Goal: Use online tool/utility: Utilize a website feature to perform a specific function

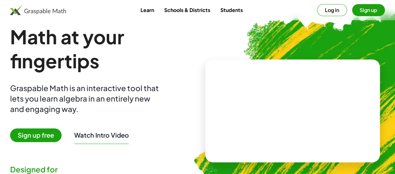
scroll to position [11, 0]
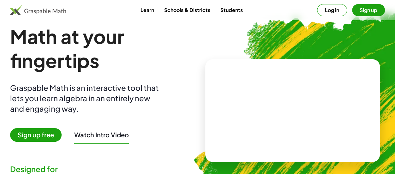
click at [374, 6] on button "Sign up" at bounding box center [368, 10] width 33 height 12
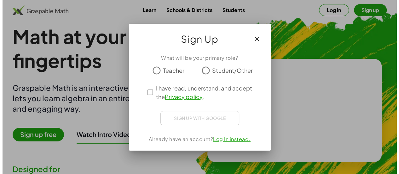
scroll to position [0, 0]
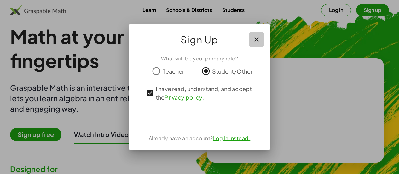
click at [263, 44] on button "button" at bounding box center [256, 39] width 15 height 15
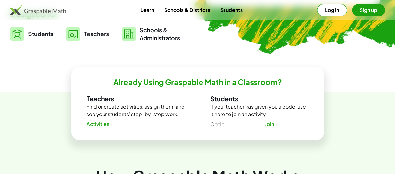
scroll to position [155, 0]
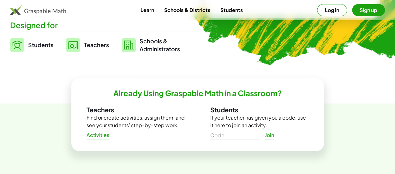
click at [362, 10] on button "Sign up" at bounding box center [368, 10] width 33 height 12
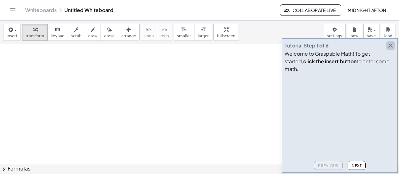
click at [390, 49] on icon "button" at bounding box center [391, 46] width 8 height 8
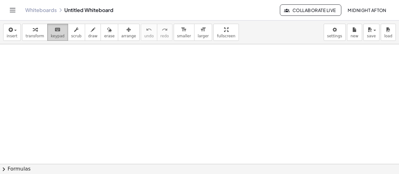
click at [57, 31] on div "keyboard" at bounding box center [58, 30] width 14 height 8
click at [55, 28] on icon "keyboard" at bounding box center [58, 30] width 6 height 8
click at [53, 35] on span "keypad" at bounding box center [58, 36] width 14 height 4
click at [57, 36] on span "keypad" at bounding box center [58, 36] width 14 height 4
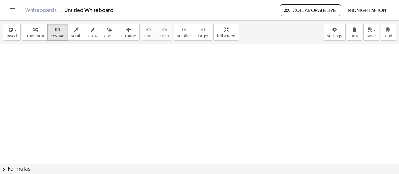
scroll to position [829, 0]
click at [57, 26] on div "keyboard" at bounding box center [58, 30] width 14 height 8
click at [87, 164] on button "chevron_right Formulas" at bounding box center [199, 168] width 399 height 10
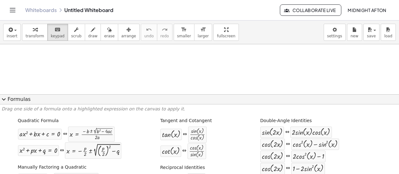
click at [129, 55] on div at bounding box center [199, 104] width 399 height 120
click at [7, 103] on span "expand_more" at bounding box center [4, 99] width 8 height 8
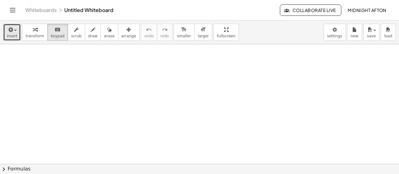
click at [15, 36] on span "insert" at bounding box center [12, 36] width 11 height 4
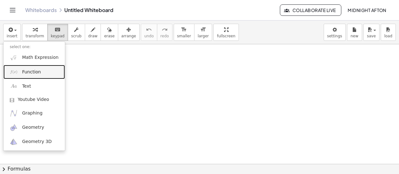
click at [41, 77] on link "Function" at bounding box center [34, 72] width 62 height 14
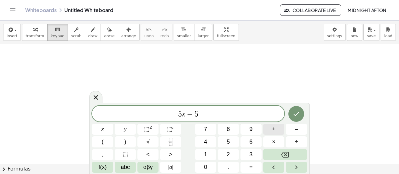
click at [274, 127] on span "+" at bounding box center [273, 129] width 3 height 9
click at [298, 114] on icon "Done" at bounding box center [297, 114] width 6 height 4
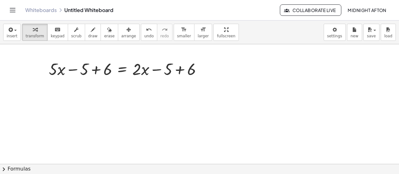
click at [156, 96] on div at bounding box center [199, 163] width 399 height 239
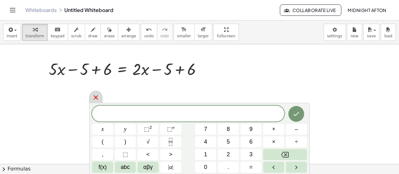
click at [94, 96] on icon at bounding box center [96, 97] width 8 height 8
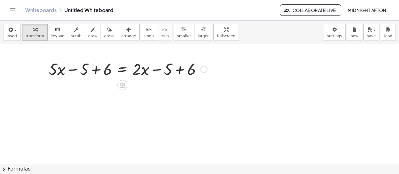
click at [59, 71] on div at bounding box center [128, 68] width 165 height 21
click at [83, 71] on div at bounding box center [128, 68] width 165 height 21
click at [100, 70] on div at bounding box center [128, 68] width 165 height 21
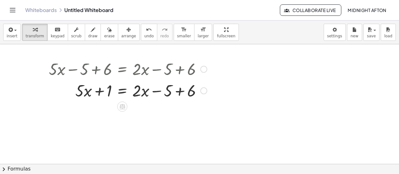
click at [183, 92] on div at bounding box center [128, 89] width 165 height 21
click at [155, 92] on div at bounding box center [128, 89] width 165 height 21
click at [80, 91] on div at bounding box center [128, 89] width 165 height 21
click at [146, 90] on div at bounding box center [128, 89] width 165 height 21
click at [133, 92] on div at bounding box center [128, 89] width 165 height 21
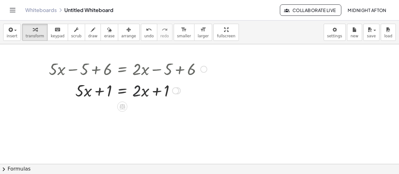
click at [105, 89] on div at bounding box center [128, 89] width 165 height 21
click at [112, 93] on div at bounding box center [128, 89] width 165 height 21
click at [109, 92] on div at bounding box center [128, 89] width 165 height 21
click at [125, 93] on div at bounding box center [128, 89] width 165 height 21
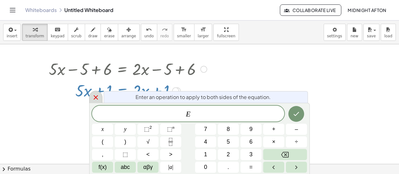
click at [95, 97] on icon at bounding box center [96, 97] width 8 height 8
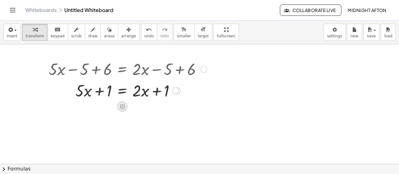
click at [123, 106] on icon at bounding box center [122, 106] width 7 height 7
click at [184, 100] on div at bounding box center [128, 89] width 165 height 21
click at [178, 90] on div at bounding box center [175, 90] width 7 height 7
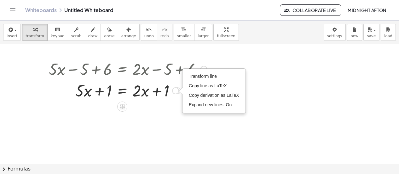
click at [166, 96] on div at bounding box center [128, 89] width 165 height 21
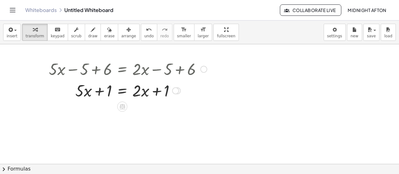
click at [166, 96] on div at bounding box center [128, 89] width 165 height 21
drag, startPoint x: 101, startPoint y: 91, endPoint x: 155, endPoint y: 112, distance: 57.5
click at [155, 112] on div "+ · 5 · x − 5 + 6 = + · 2 · x − 5 + 6 + · 5 · x + 1 = + · 2 · x − 5 + 6 + 1 + ·…" at bounding box center [199, 163] width 399 height 239
drag, startPoint x: 98, startPoint y: 90, endPoint x: 180, endPoint y: 87, distance: 82.7
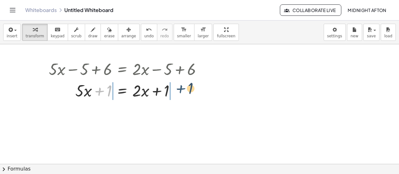
click at [180, 87] on div at bounding box center [128, 89] width 165 height 21
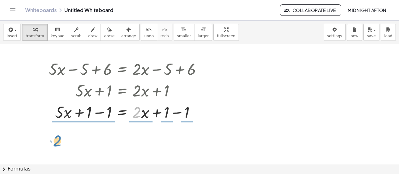
drag, startPoint x: 140, startPoint y: 114, endPoint x: 62, endPoint y: 142, distance: 83.7
click at [62, 142] on div "+ · 5 · x − 5 + 6 = + · 2 · x − 5 + 6 + · 5 · x + 1 = + · 2 · x − 5 + 6 + · 5 ·…" at bounding box center [199, 163] width 399 height 239
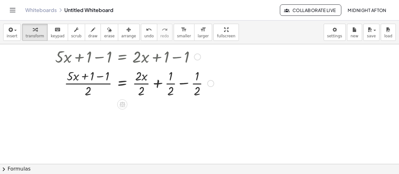
scroll to position [56, 0]
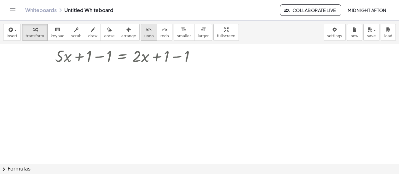
click at [145, 30] on div "undo" at bounding box center [149, 30] width 9 height 8
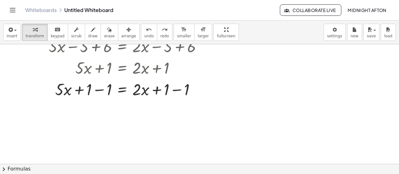
scroll to position [22, 0]
click at [175, 94] on div at bounding box center [128, 88] width 165 height 21
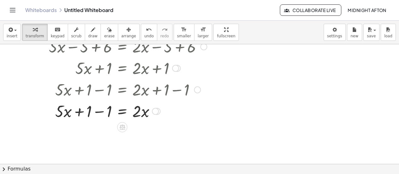
click at [89, 112] on div at bounding box center [128, 110] width 165 height 21
click at [95, 112] on div at bounding box center [128, 110] width 165 height 21
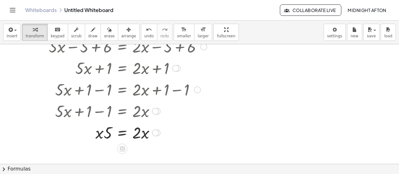
click at [101, 133] on div at bounding box center [128, 131] width 165 height 21
drag, startPoint x: 100, startPoint y: 134, endPoint x: 112, endPoint y: 135, distance: 12.0
click at [112, 135] on div at bounding box center [128, 131] width 165 height 21
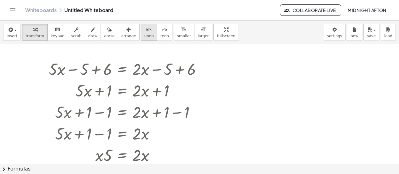
click at [145, 35] on span "undo" at bounding box center [149, 36] width 9 height 4
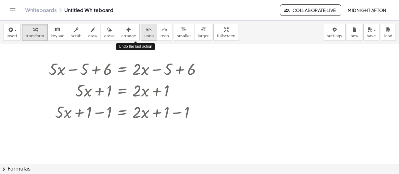
click at [145, 36] on span "undo" at bounding box center [149, 36] width 9 height 4
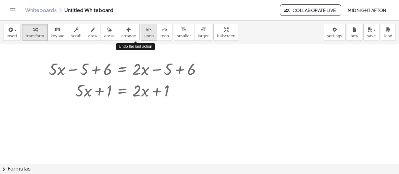
click at [145, 36] on span "undo" at bounding box center [149, 36] width 9 height 4
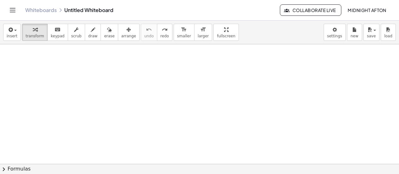
click at [134, 80] on div at bounding box center [199, 163] width 399 height 239
click at [123, 61] on div at bounding box center [199, 163] width 399 height 239
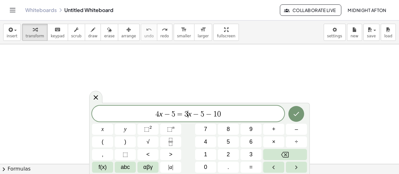
click at [187, 117] on span "3" at bounding box center [187, 114] width 4 height 8
click at [233, 113] on span "4 x − 5 = 2 ​ x − 5 − 1 0" at bounding box center [188, 113] width 192 height 9
click at [297, 116] on icon "Done" at bounding box center [297, 114] width 8 height 8
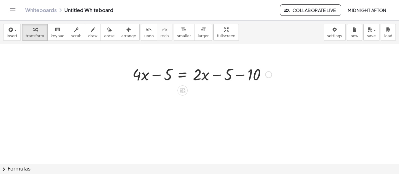
click at [156, 76] on div at bounding box center [202, 73] width 146 height 21
click at [163, 75] on div at bounding box center [202, 73] width 146 height 21
click at [247, 74] on div at bounding box center [202, 73] width 146 height 21
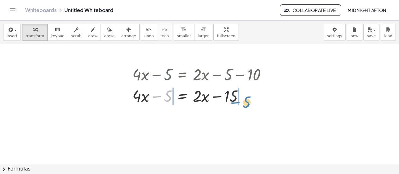
drag, startPoint x: 158, startPoint y: 96, endPoint x: 236, endPoint y: 102, distance: 77.8
click at [236, 102] on div at bounding box center [202, 95] width 146 height 21
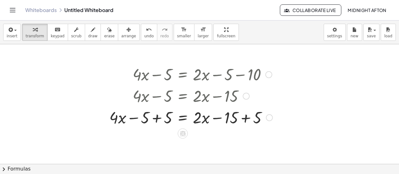
click at [242, 118] on div at bounding box center [191, 116] width 170 height 21
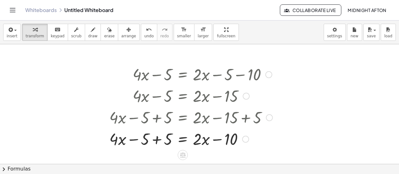
drag, startPoint x: 159, startPoint y: 139, endPoint x: 154, endPoint y: 138, distance: 5.2
click at [154, 138] on div at bounding box center [191, 137] width 170 height 21
drag, startPoint x: 165, startPoint y: 140, endPoint x: 150, endPoint y: 145, distance: 16.1
click at [150, 145] on div at bounding box center [191, 137] width 170 height 21
click at [202, 138] on div at bounding box center [191, 137] width 170 height 21
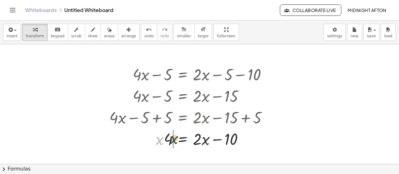
drag, startPoint x: 161, startPoint y: 141, endPoint x: 175, endPoint y: 140, distance: 14.5
click at [175, 140] on div at bounding box center [191, 137] width 170 height 21
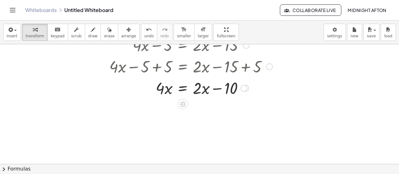
scroll to position [51, 0]
drag, startPoint x: 205, startPoint y: 92, endPoint x: 144, endPoint y: 92, distance: 61.2
click at [144, 92] on div at bounding box center [191, 86] width 170 height 21
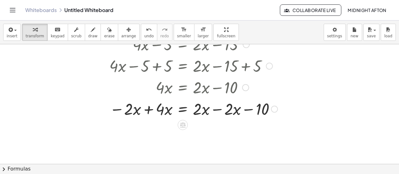
click at [150, 110] on div at bounding box center [193, 107] width 175 height 21
click at [228, 107] on div at bounding box center [194, 107] width 177 height 21
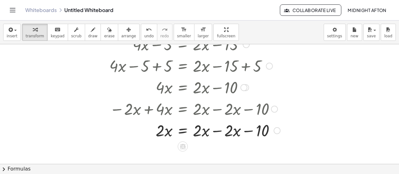
click at [214, 137] on div at bounding box center [194, 129] width 177 height 21
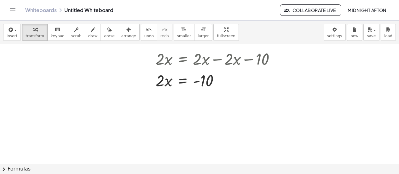
scroll to position [124, 0]
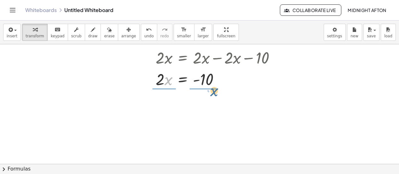
drag, startPoint x: 166, startPoint y: 81, endPoint x: 210, endPoint y: 93, distance: 45.9
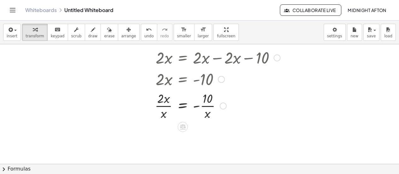
click at [205, 102] on div at bounding box center [194, 105] width 177 height 32
click at [226, 104] on div at bounding box center [223, 105] width 7 height 7
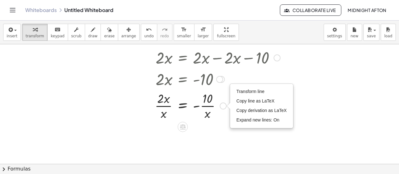
click at [212, 97] on div at bounding box center [194, 105] width 177 height 32
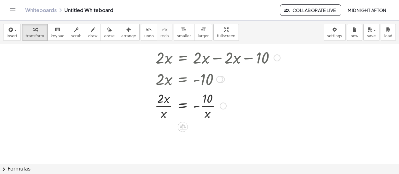
click at [166, 101] on div at bounding box center [194, 105] width 177 height 32
click at [165, 92] on div at bounding box center [194, 105] width 177 height 32
click at [164, 109] on div at bounding box center [194, 105] width 177 height 32
click at [209, 103] on div at bounding box center [194, 105] width 177 height 32
drag, startPoint x: 163, startPoint y: 99, endPoint x: 167, endPoint y: 113, distance: 14.1
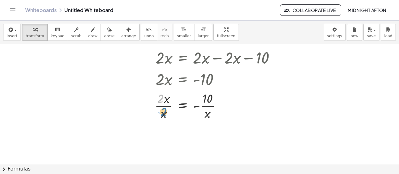
click at [167, 113] on div at bounding box center [194, 105] width 177 height 32
drag, startPoint x: 161, startPoint y: 101, endPoint x: 162, endPoint y: 115, distance: 14.6
click at [162, 115] on div at bounding box center [194, 105] width 177 height 32
drag, startPoint x: 162, startPoint y: 115, endPoint x: 157, endPoint y: 90, distance: 25.7
click at [157, 90] on div at bounding box center [194, 105] width 177 height 32
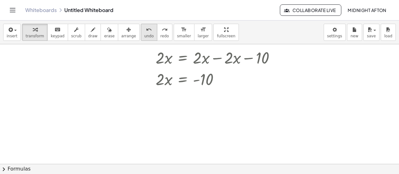
click at [141, 32] on button "undo undo" at bounding box center [149, 32] width 16 height 17
drag, startPoint x: 158, startPoint y: 81, endPoint x: 212, endPoint y: 94, distance: 55.2
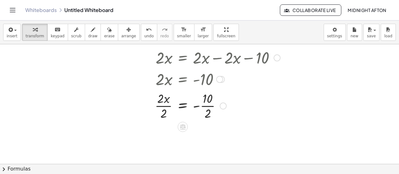
click at [208, 104] on div at bounding box center [194, 105] width 177 height 32
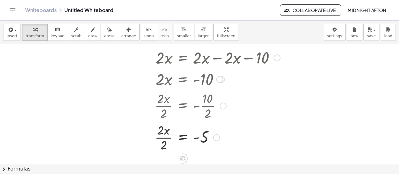
click at [165, 142] on div at bounding box center [194, 137] width 177 height 32
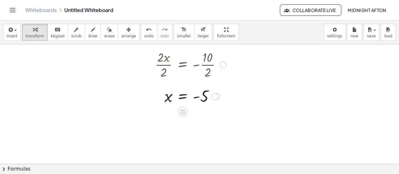
scroll to position [165, 0]
click at [214, 99] on div at bounding box center [214, 95] width 7 height 7
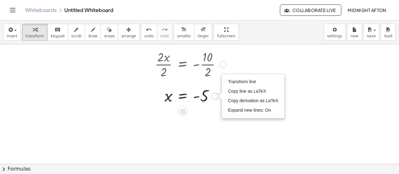
click at [185, 99] on div at bounding box center [194, 95] width 177 height 21
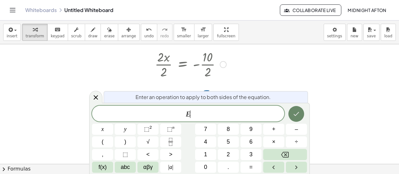
click at [300, 114] on icon "Done" at bounding box center [297, 114] width 8 height 8
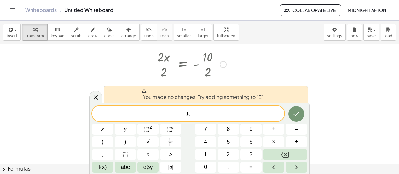
click at [288, 76] on div at bounding box center [199, 58] width 399 height 359
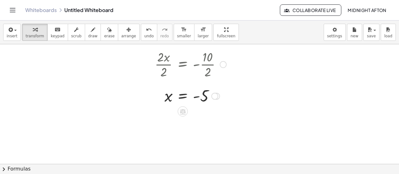
click at [180, 101] on div at bounding box center [194, 95] width 177 height 21
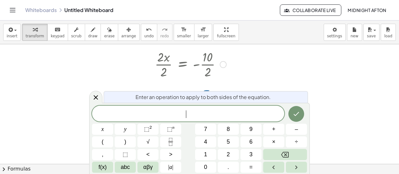
click at [297, 75] on div at bounding box center [199, 58] width 399 height 359
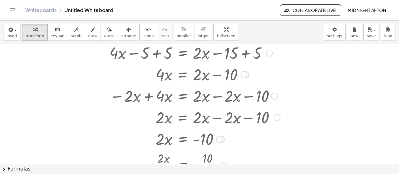
scroll to position [60, 0]
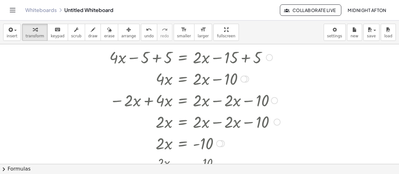
click at [232, 63] on div at bounding box center [194, 56] width 177 height 21
click at [236, 34] on div "insert select one: Math Expression Function Text Youtube Video Graphing Geometr…" at bounding box center [199, 33] width 399 height 24
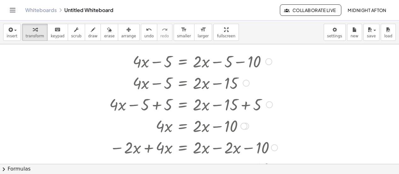
scroll to position [13, 0]
click at [215, 80] on div at bounding box center [194, 82] width 177 height 21
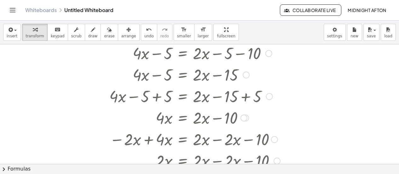
scroll to position [22, 0]
click at [217, 113] on div at bounding box center [194, 116] width 177 height 21
